Goal: Information Seeking & Learning: Learn about a topic

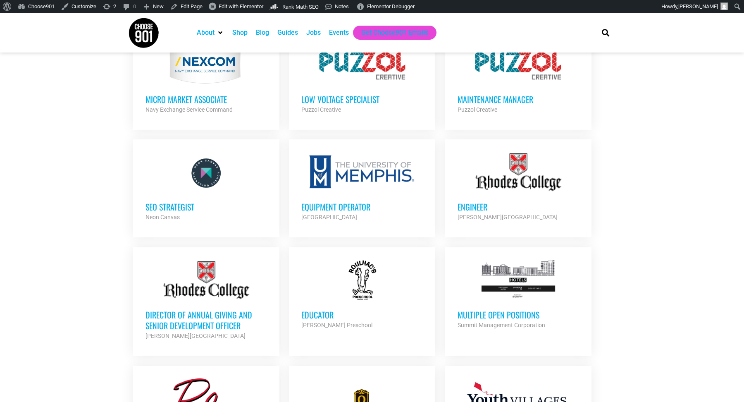
scroll to position [479, 0]
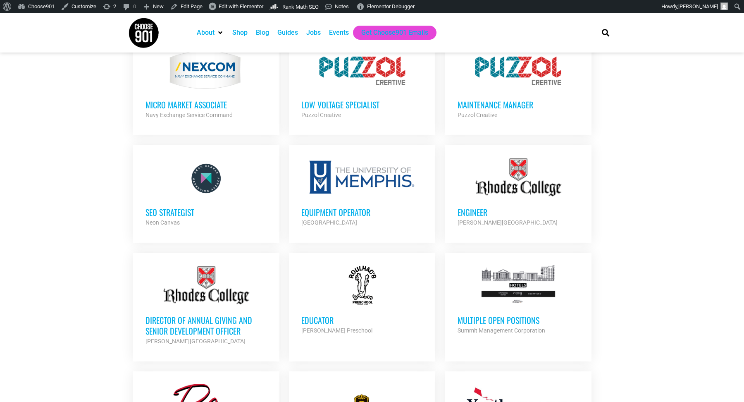
click at [362, 104] on h3 "Low Voltage Specialist" at bounding box center [362, 104] width 122 height 11
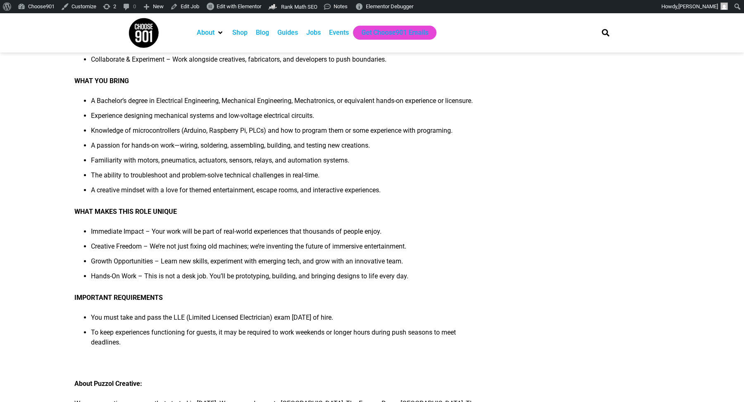
scroll to position [237, 0]
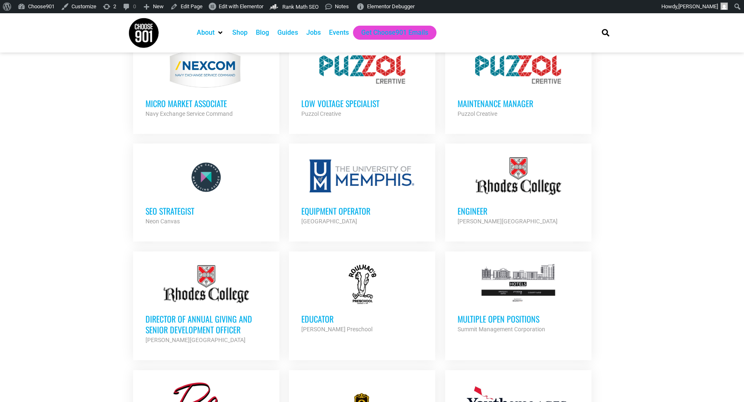
scroll to position [463, 0]
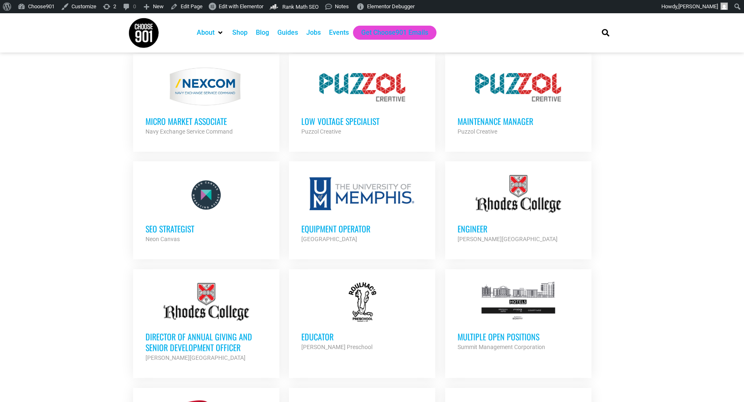
click at [193, 207] on div at bounding box center [206, 194] width 122 height 41
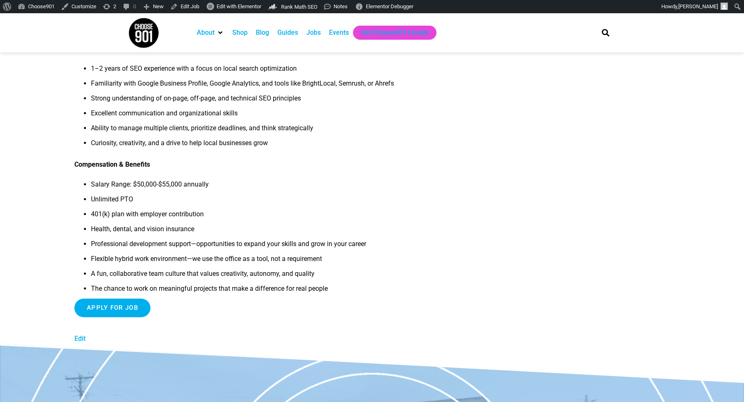
scroll to position [273, 0]
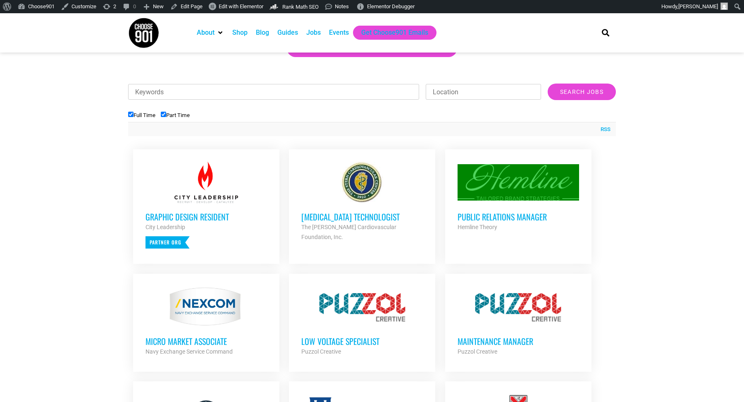
scroll to position [227, 0]
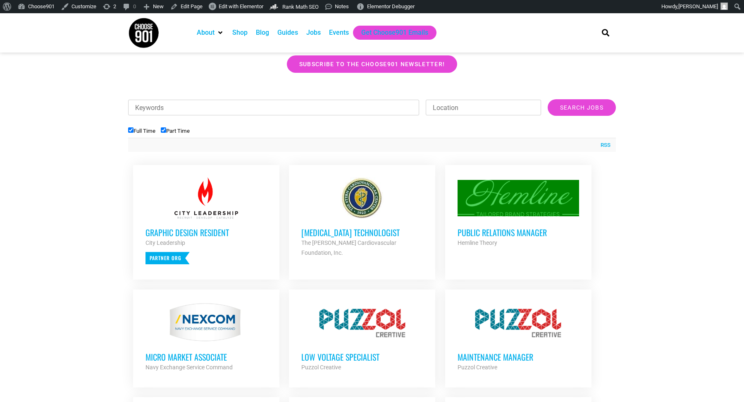
click at [339, 230] on h3 "[MEDICAL_DATA] Technologist" at bounding box center [362, 232] width 122 height 11
